Goal: Task Accomplishment & Management: Complete application form

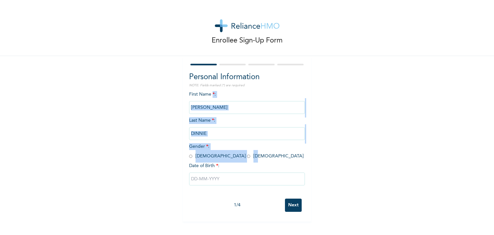
drag, startPoint x: 0, startPoint y: 0, endPoint x: 217, endPoint y: 158, distance: 268.5
click at [217, 158] on div "First Name * : [PERSON_NAME] Last Name * : [PERSON_NAME] Gender * : [DEMOGRAPHI…" at bounding box center [247, 143] width 116 height 104
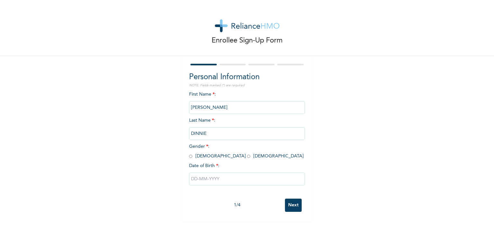
click at [257, 154] on div "First Name * : [PERSON_NAME] Last Name * : [PERSON_NAME] Gender * : [DEMOGRAPHI…" at bounding box center [247, 143] width 116 height 104
click at [43, 29] on div "Enrollee Sign-Up Form" at bounding box center [247, 28] width 494 height 56
click at [189, 157] on input "radio" at bounding box center [190, 156] width 3 height 6
radio input "true"
click at [207, 184] on input "text" at bounding box center [247, 178] width 116 height 13
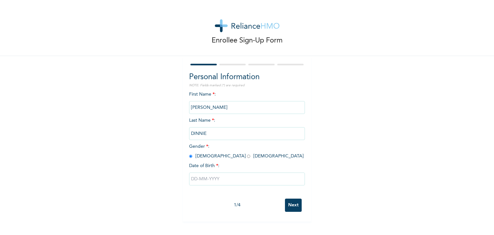
select select "8"
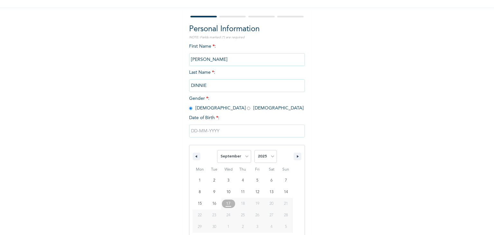
scroll to position [58, 0]
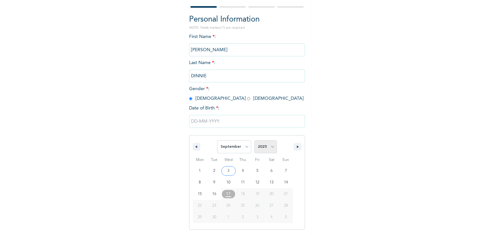
click at [267, 148] on select "2025 2024 2023 2022 2021 2020 2019 2018 2017 2016 2015 2014 2013 2012 2011 2010…" at bounding box center [265, 146] width 23 height 13
select select "1988"
click at [254, 140] on select "2025 2024 2023 2022 2021 2020 2019 2018 2017 2016 2015 2014 2013 2012 2011 2010…" at bounding box center [265, 146] width 23 height 13
click at [245, 147] on select "January February March April May June July August September October November De…" at bounding box center [234, 146] width 34 height 13
select select "6"
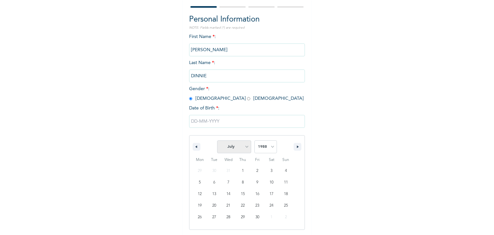
click at [217, 140] on select "January February March April May June July August September October November De…" at bounding box center [234, 146] width 34 height 13
type input "[DATE]"
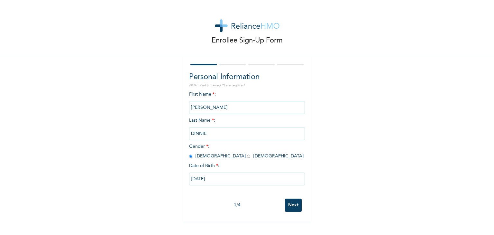
click at [290, 206] on input "Next" at bounding box center [293, 204] width 17 height 13
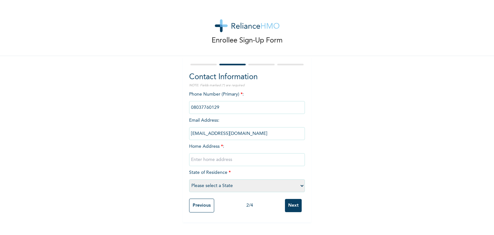
click at [241, 164] on input "text" at bounding box center [247, 159] width 116 height 13
type input "D"
click at [288, 161] on input "180 by [GEOGRAPHIC_DATA], Zone [STREET_ADDRESS]" at bounding box center [247, 159] width 116 height 13
type input "180 by [GEOGRAPHIC_DATA], Zone [STREET_ADDRESS]"
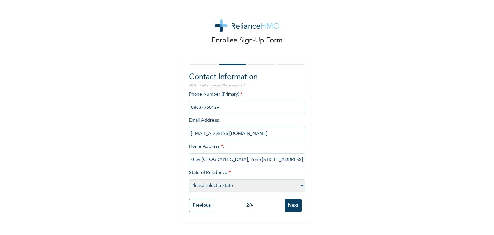
scroll to position [0, 0]
click at [281, 188] on select "Please select a State [PERSON_NAME] (FCT) [PERSON_NAME] Ibom [GEOGRAPHIC_DATA] …" at bounding box center [247, 185] width 116 height 13
select select "15"
click at [189, 179] on select "Please select a State [PERSON_NAME] (FCT) [PERSON_NAME] Ibom [GEOGRAPHIC_DATA] …" at bounding box center [247, 185] width 116 height 13
click at [292, 207] on input "Next" at bounding box center [293, 205] width 17 height 13
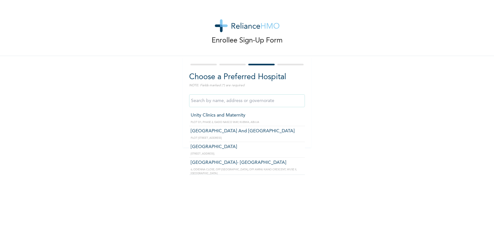
click at [256, 101] on input "text" at bounding box center [247, 100] width 116 height 13
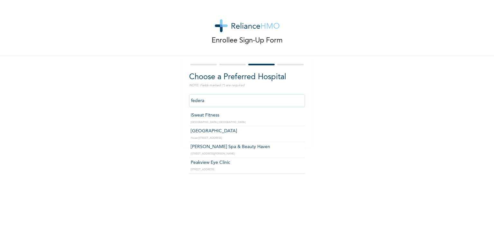
scroll to position [3, 0]
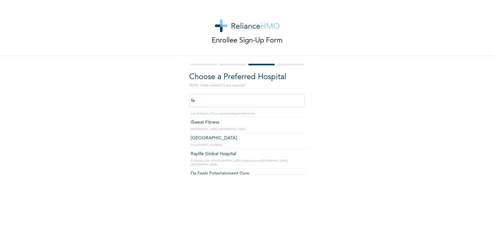
type input "f"
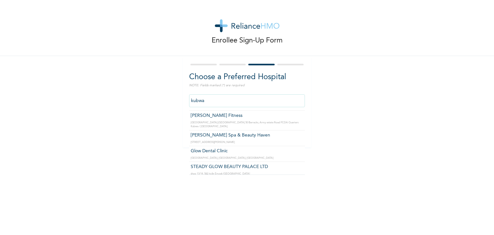
scroll to position [387, 0]
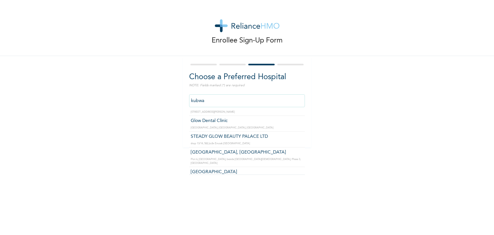
click at [229, 102] on input "kubwa" at bounding box center [247, 100] width 116 height 13
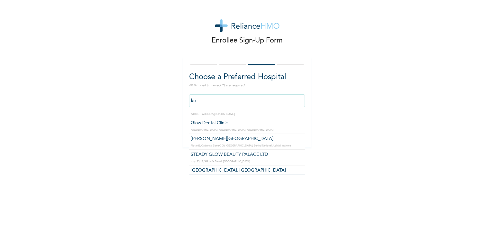
type input "k"
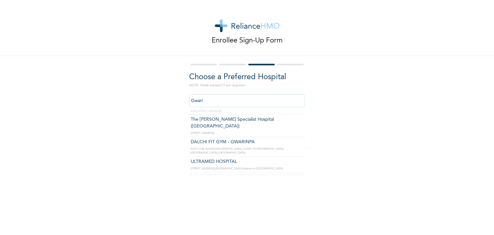
scroll to position [0, 0]
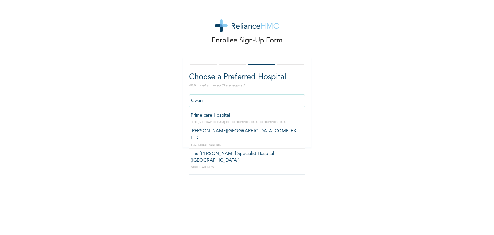
type input "Gwari"
